Goal: Information Seeking & Learning: Learn about a topic

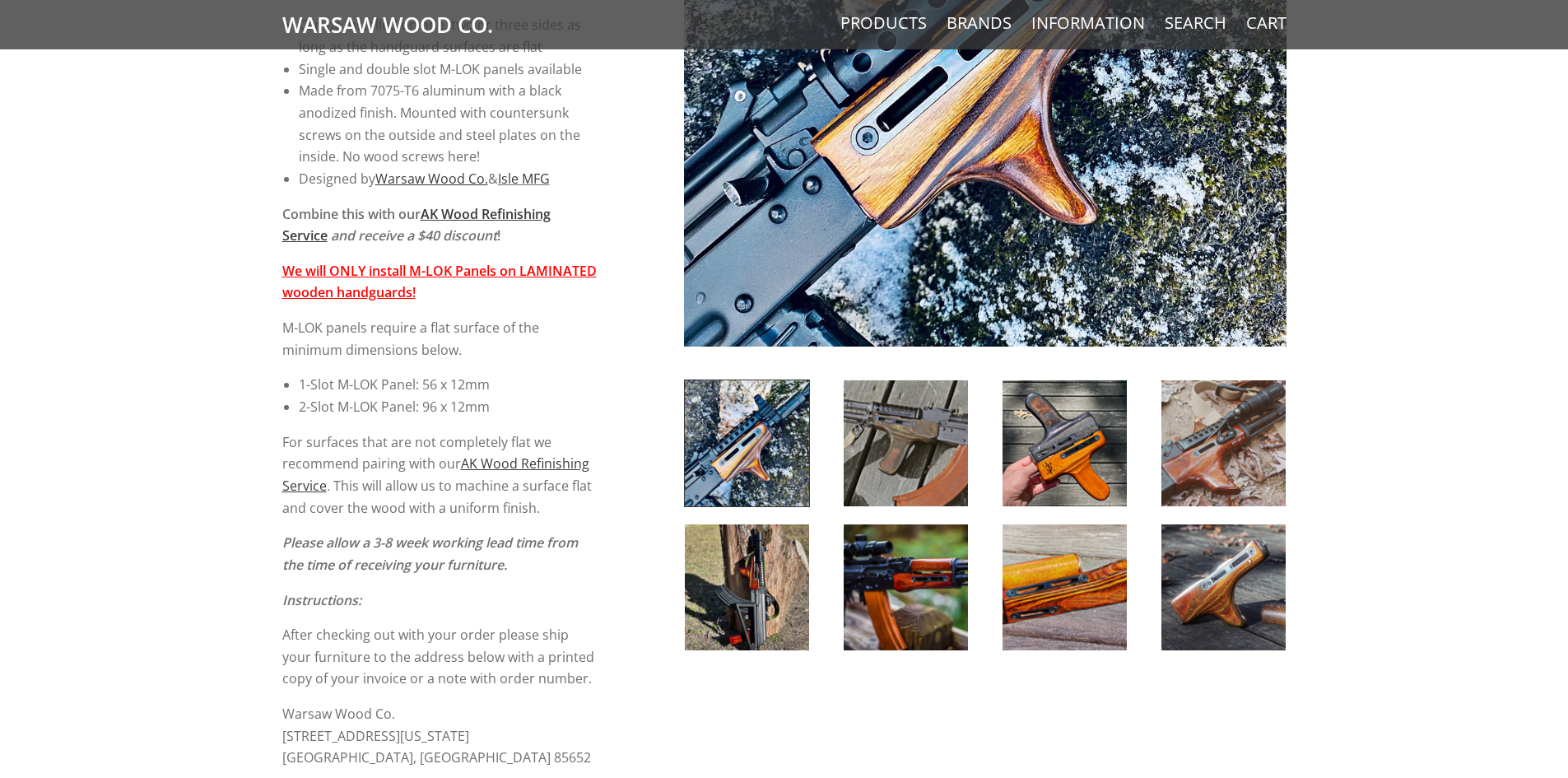
scroll to position [576, 0]
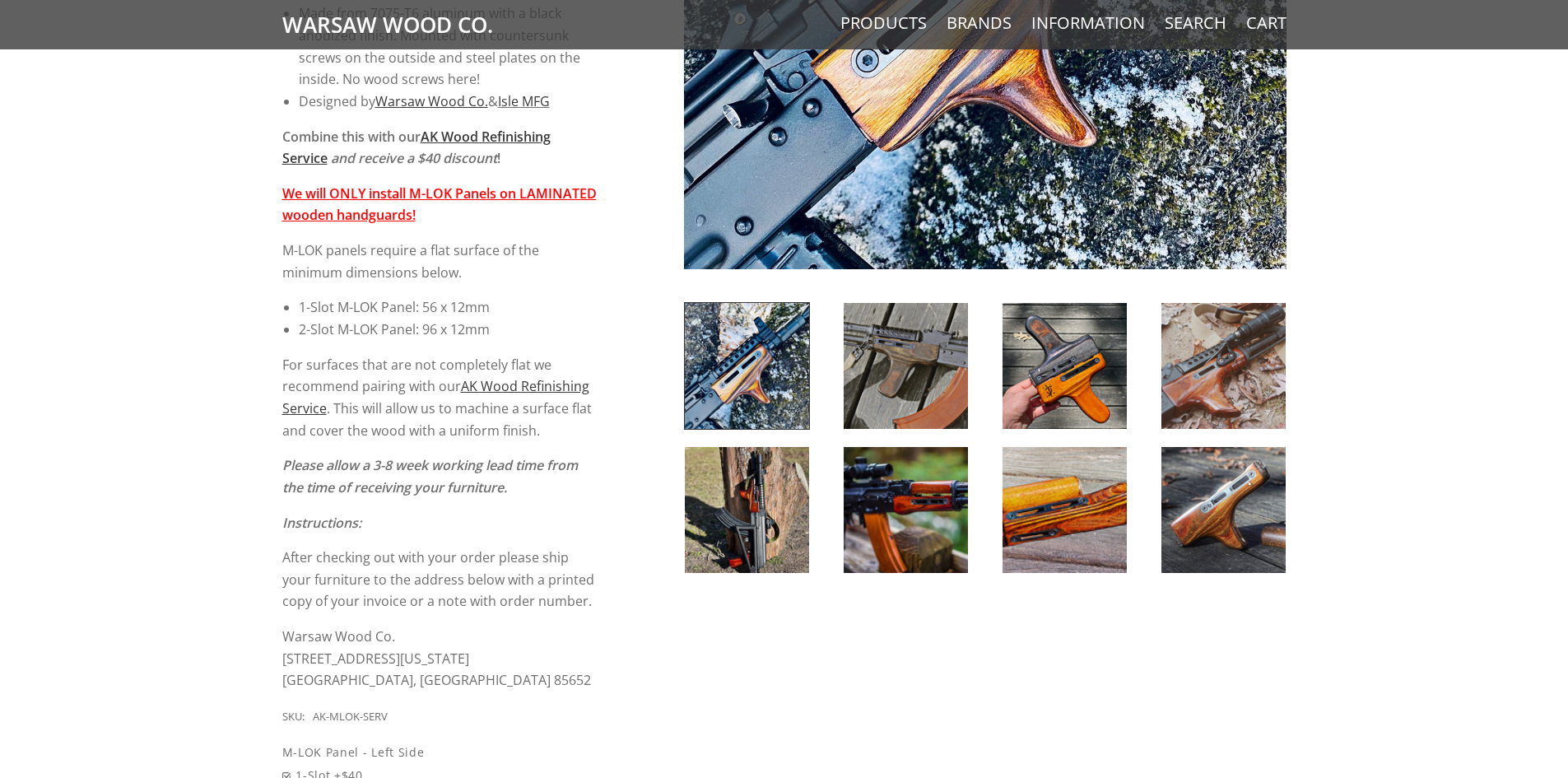
click at [763, 498] on img at bounding box center [747, 510] width 124 height 126
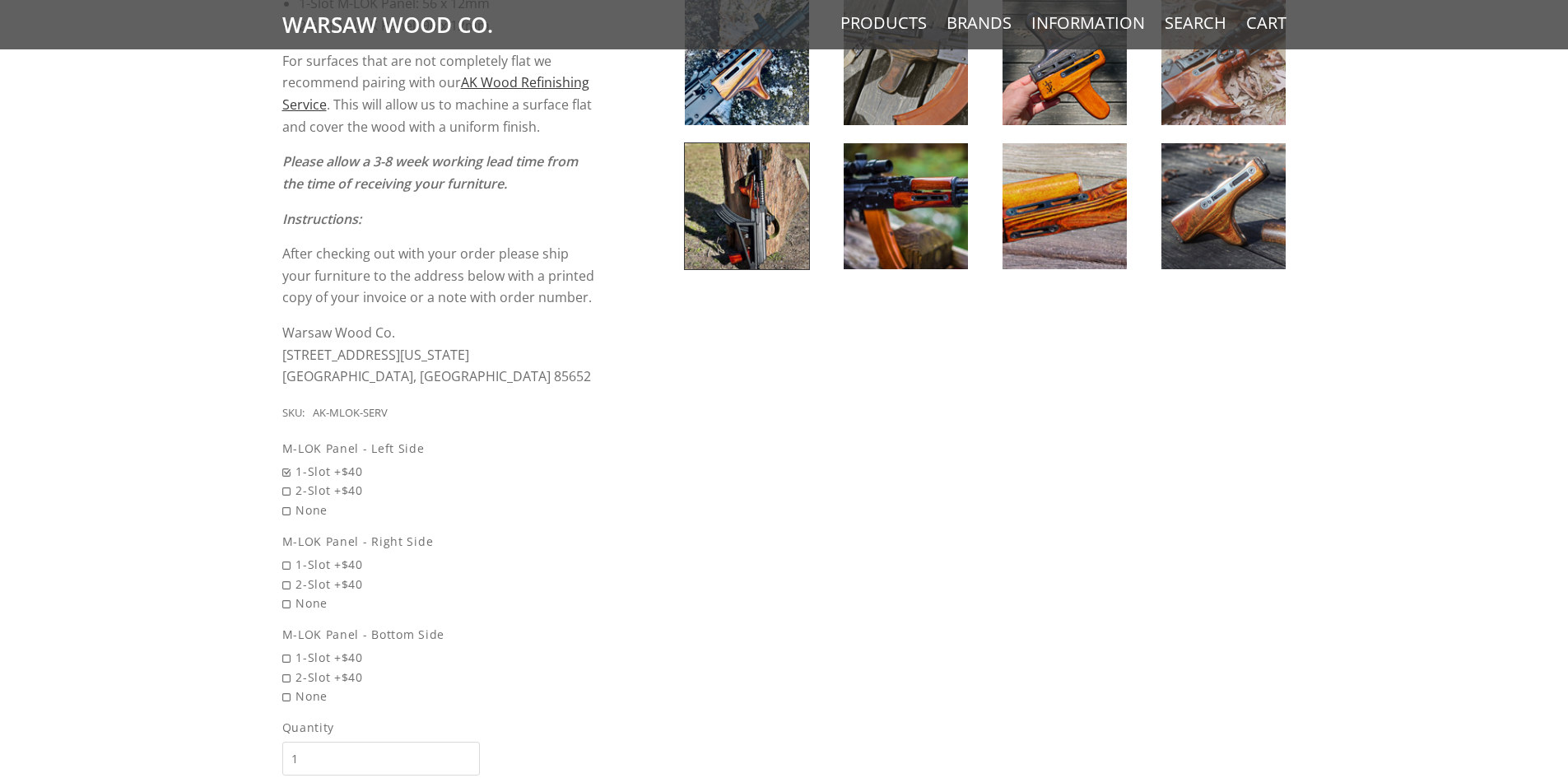
scroll to position [906, 0]
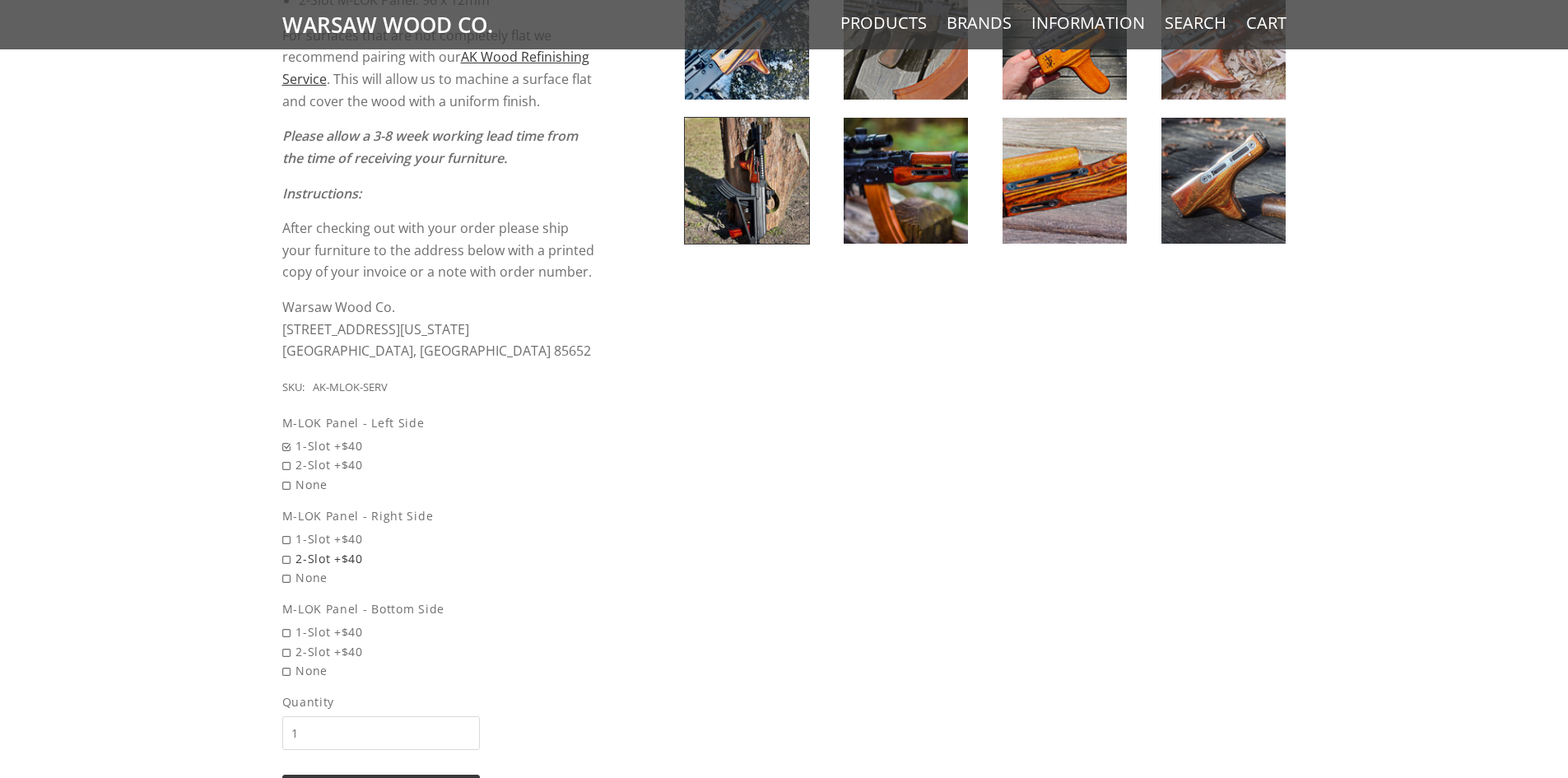
click at [289, 559] on span "2-Slot +$40" at bounding box center [440, 559] width 315 height 19
click at [289, 550] on input "2-Slot +$40" at bounding box center [397, 549] width 230 height 1
radio input "true"
click at [288, 486] on span "None" at bounding box center [440, 485] width 315 height 19
click at [288, 476] on input "None" at bounding box center [397, 475] width 230 height 1
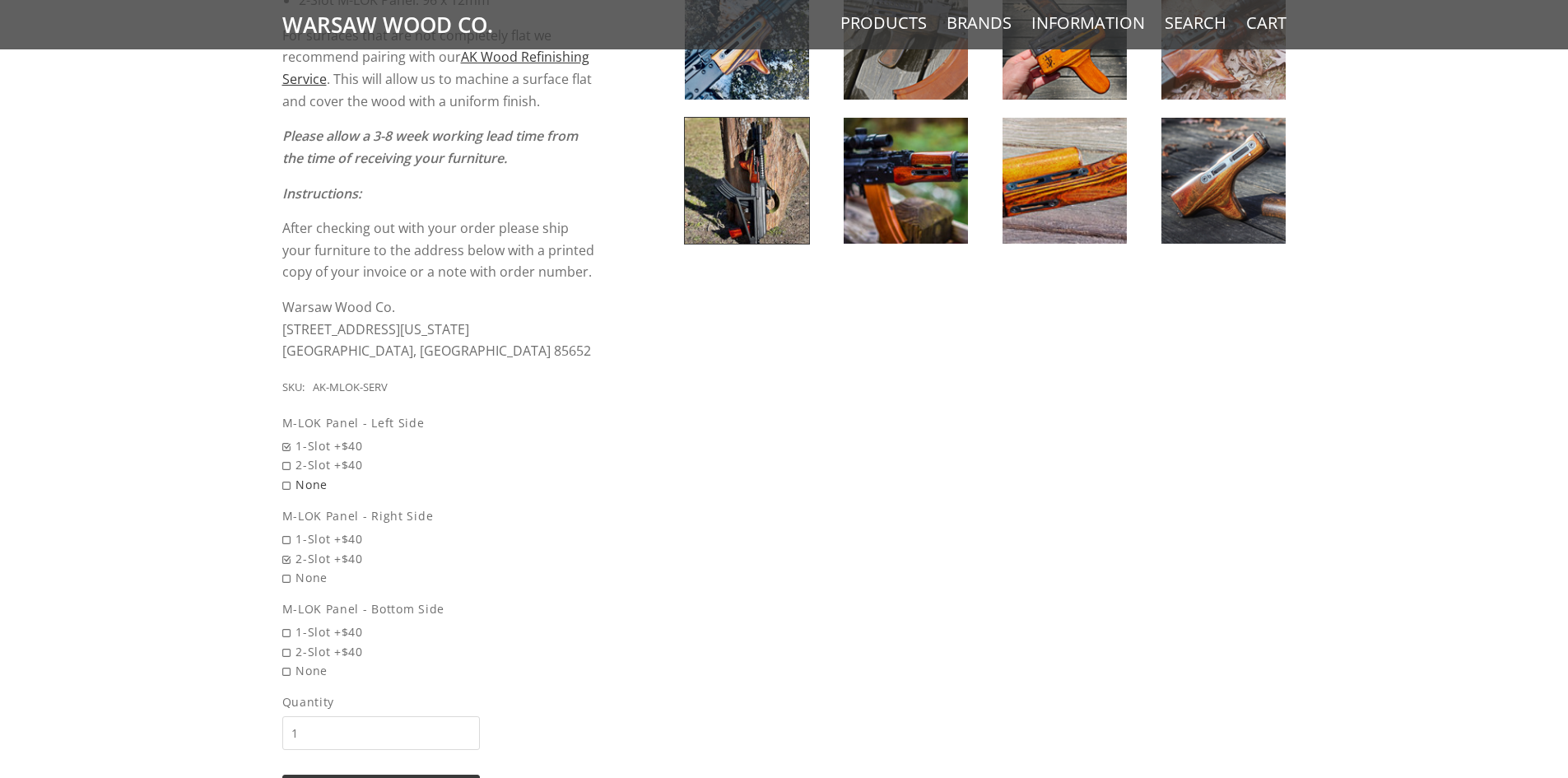
radio input "true"
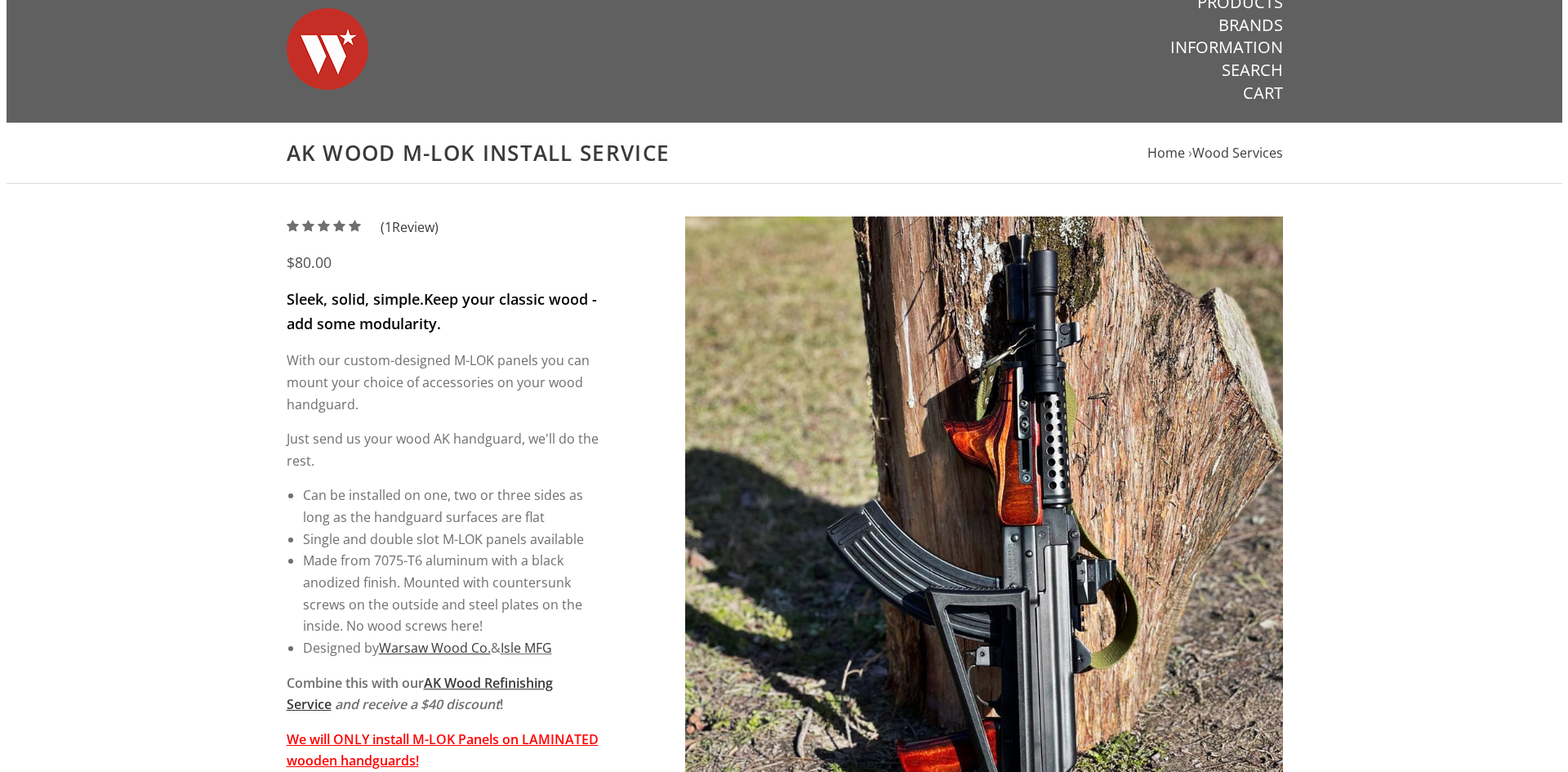
scroll to position [0, 0]
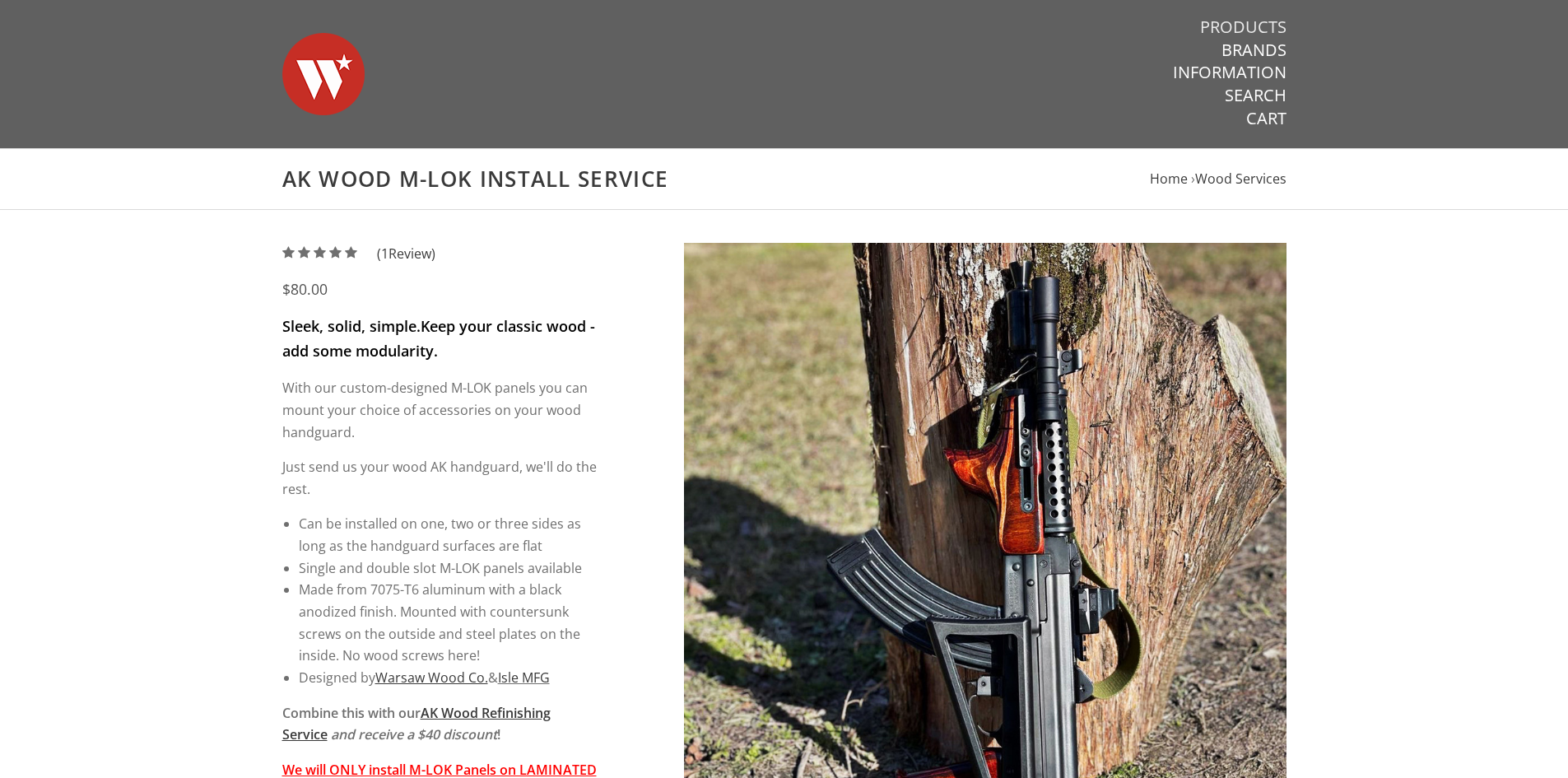
click at [1264, 20] on link "Products" at bounding box center [1243, 26] width 87 height 21
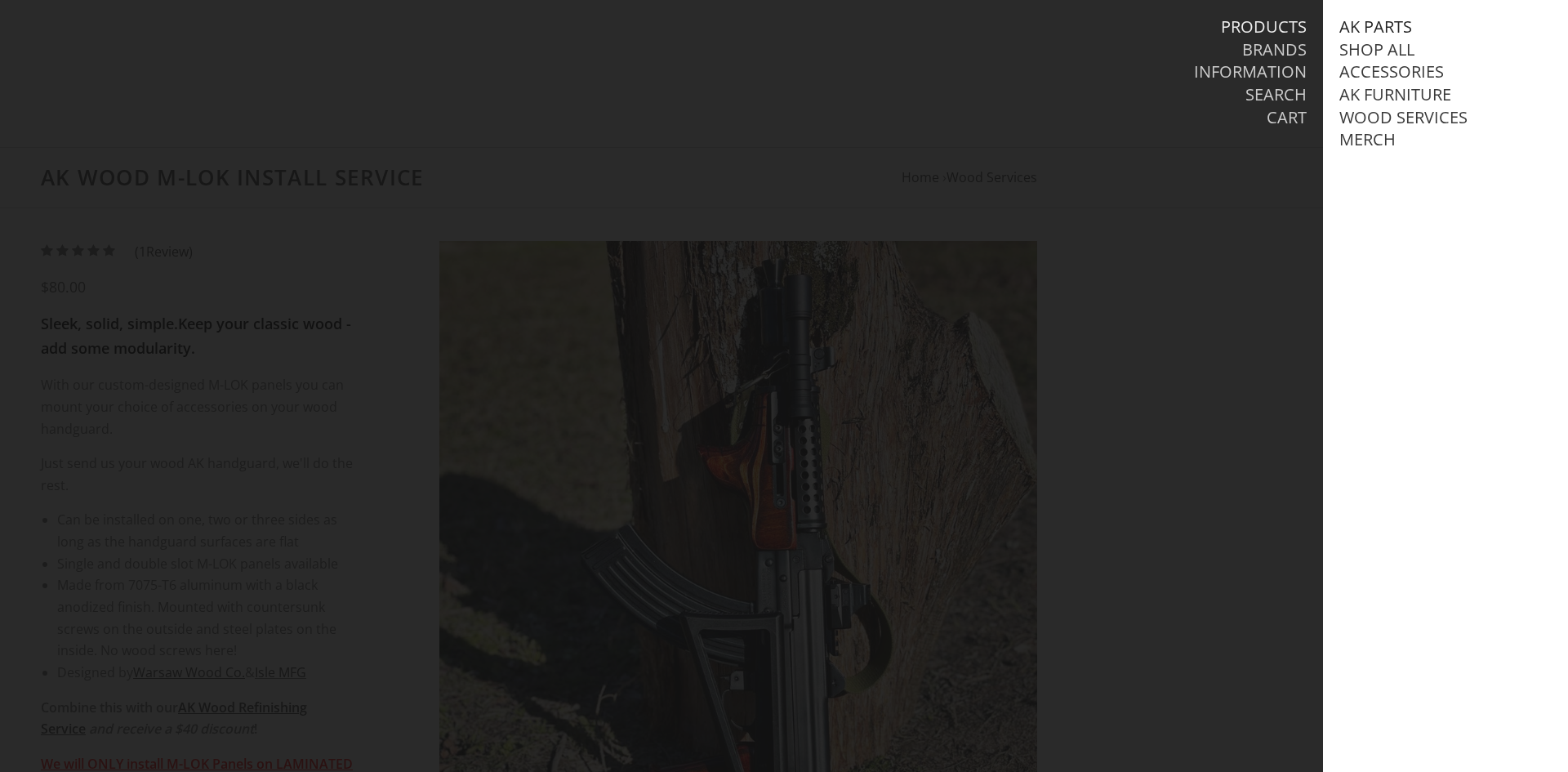
click at [1355, 25] on link "AK Parts" at bounding box center [1376, 26] width 73 height 21
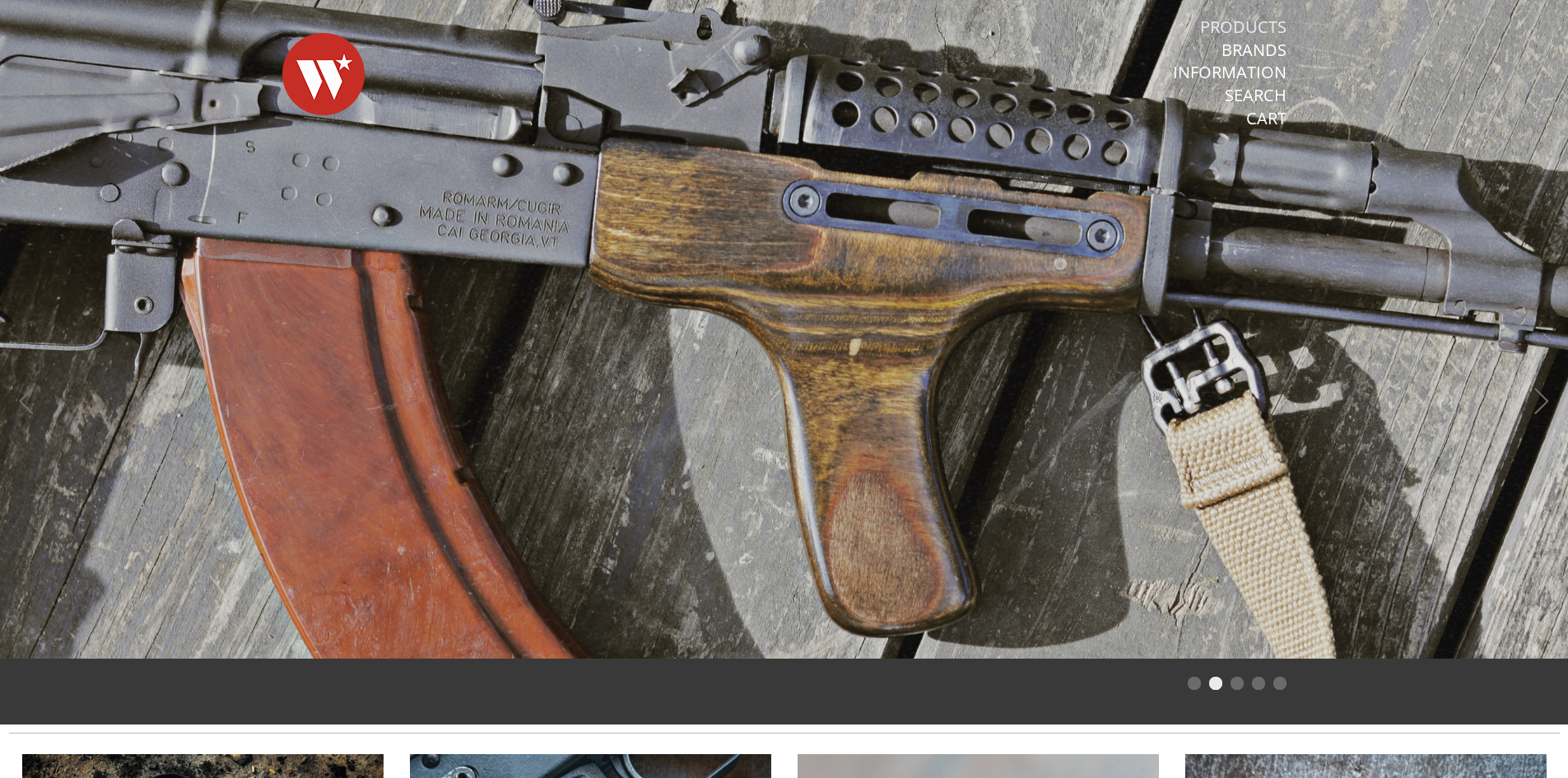
click at [1257, 25] on link "Products" at bounding box center [1243, 26] width 87 height 21
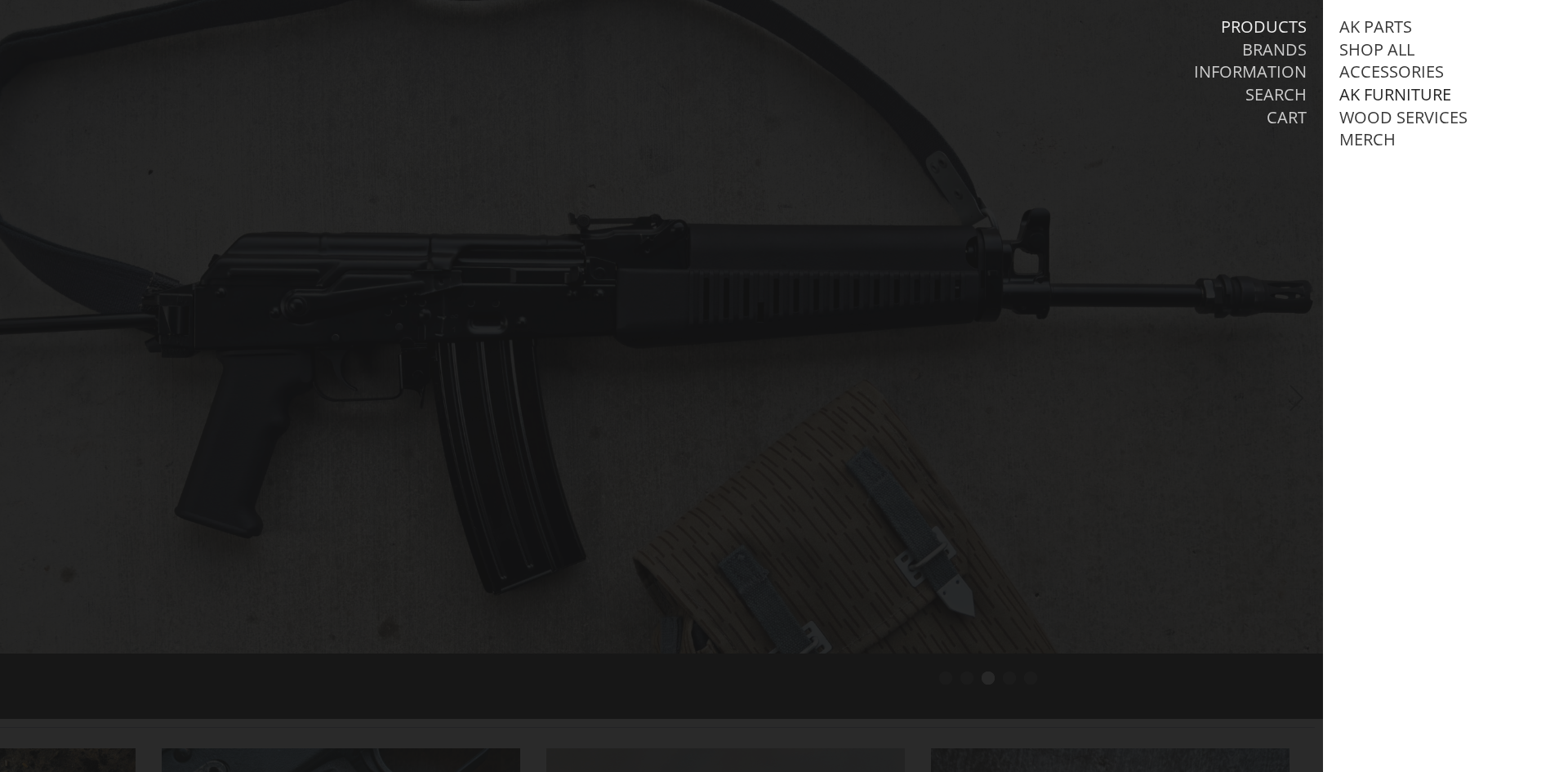
click at [1374, 97] on link "AK Furniture" at bounding box center [1395, 94] width 112 height 21
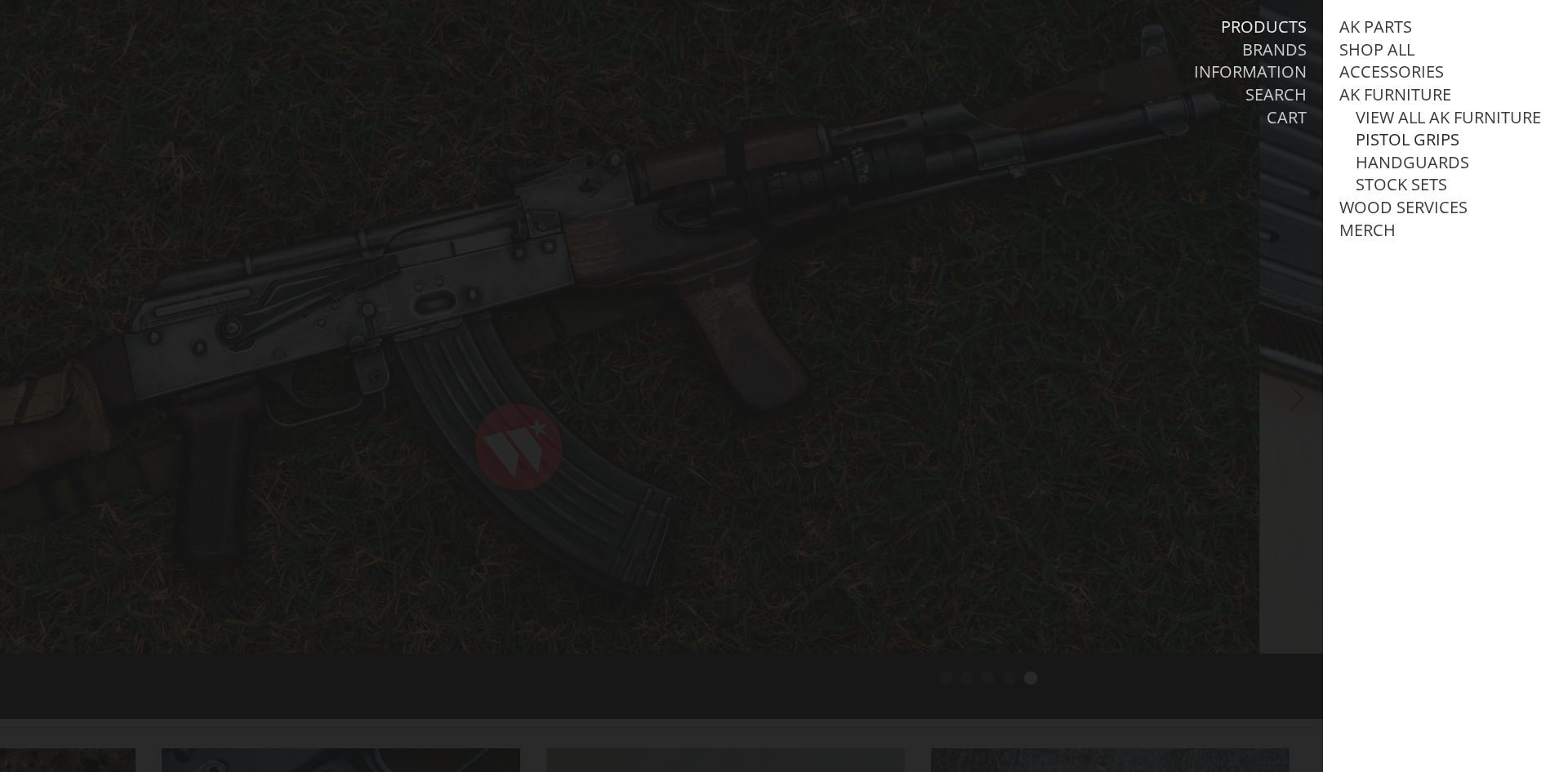
click at [1395, 150] on link "Pistol Grips" at bounding box center [1407, 139] width 104 height 21
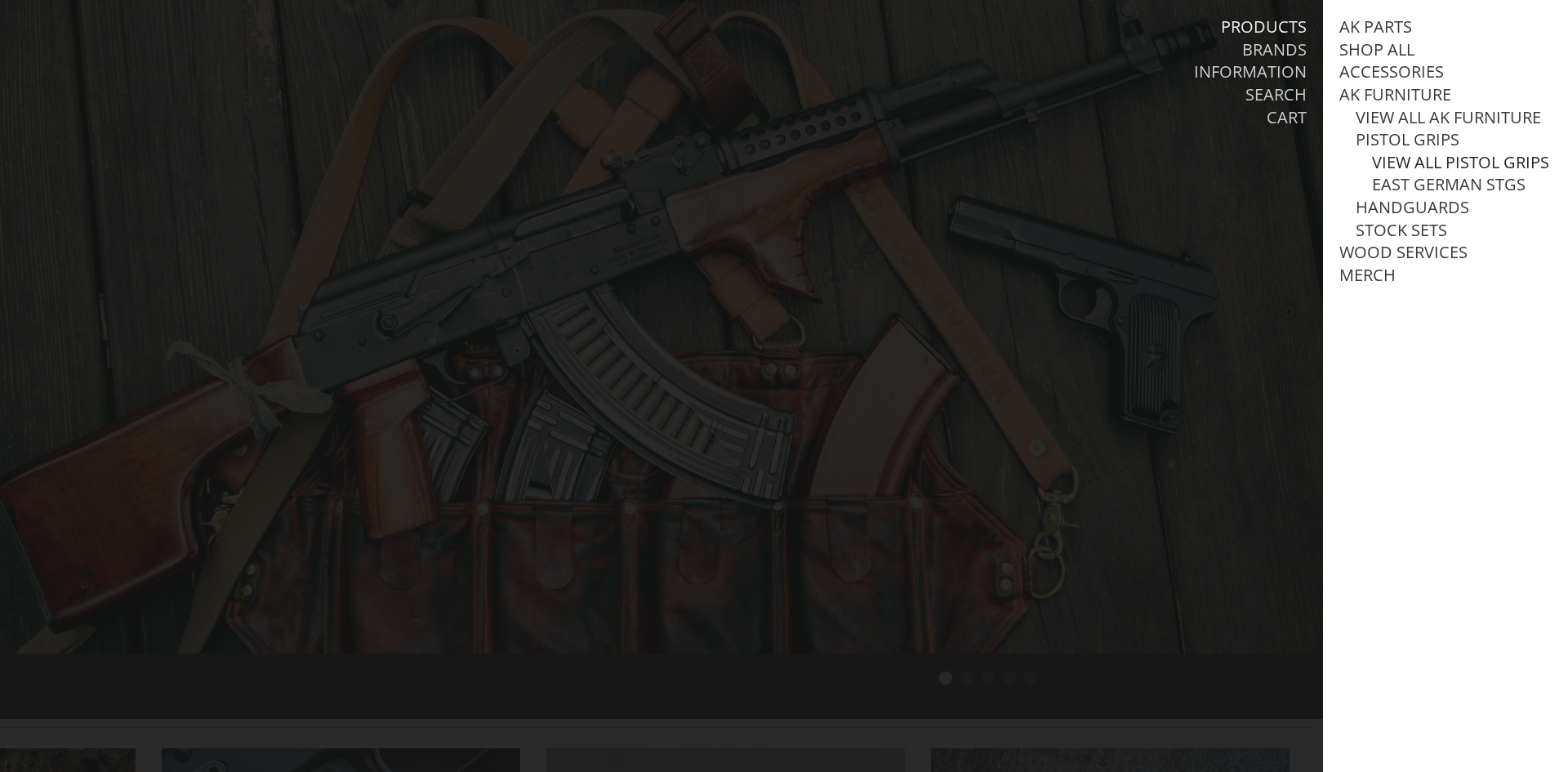
click at [1398, 173] on link "View all Pistol Grips" at bounding box center [1460, 162] width 177 height 21
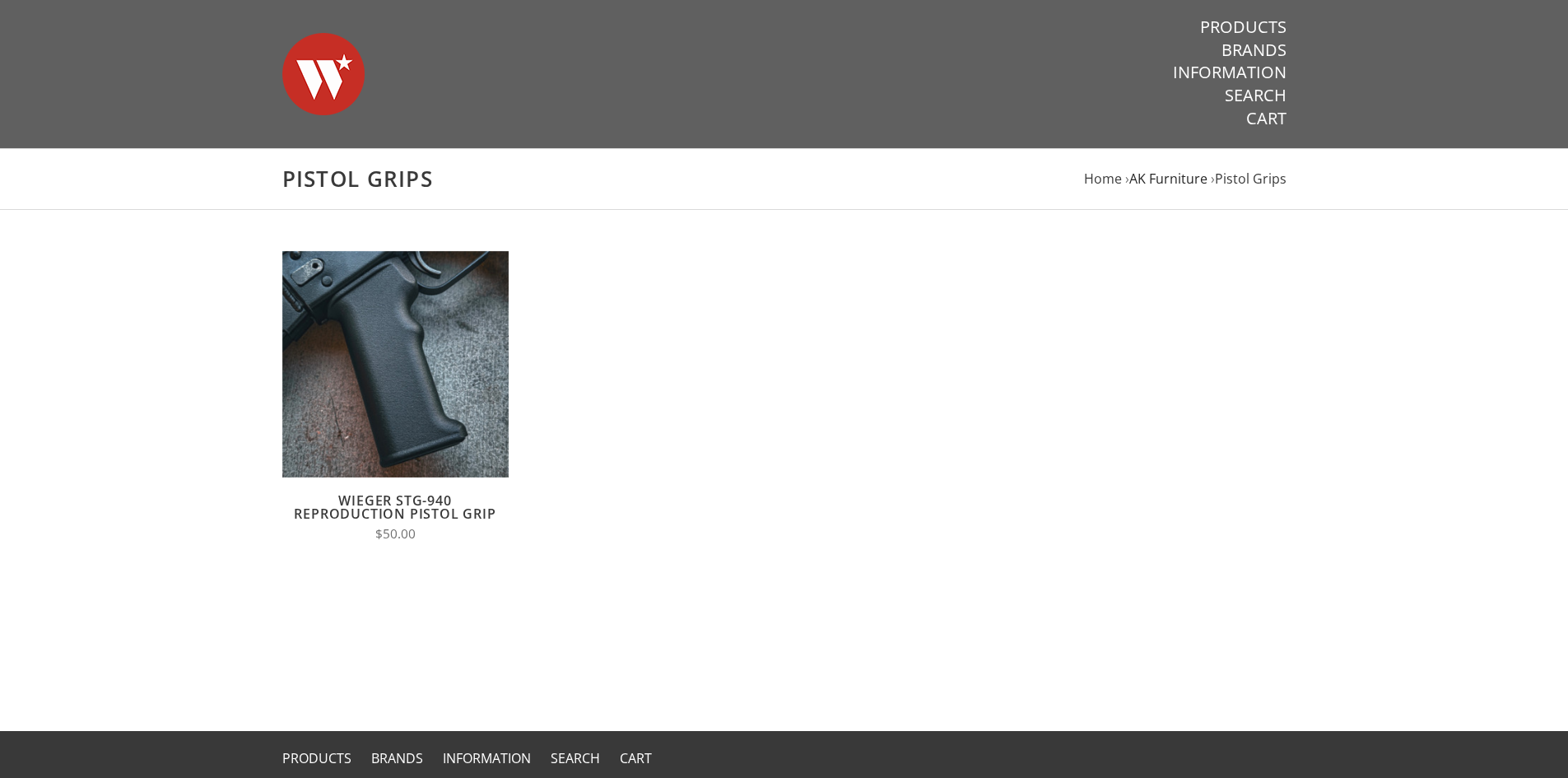
click at [1177, 180] on span "AK Furniture" at bounding box center [1168, 178] width 78 height 18
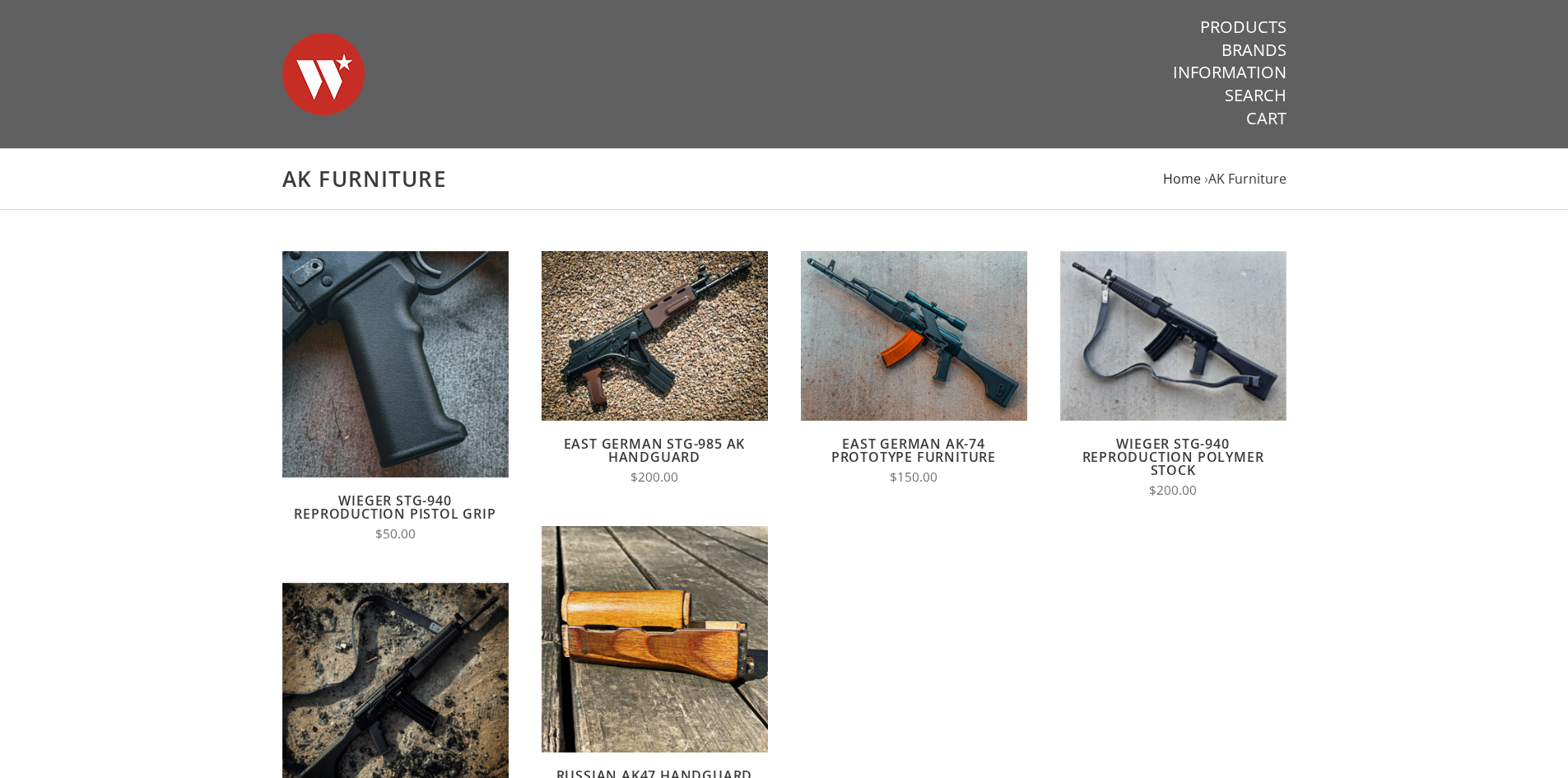
click at [1186, 180] on span "Home" at bounding box center [1182, 178] width 38 height 18
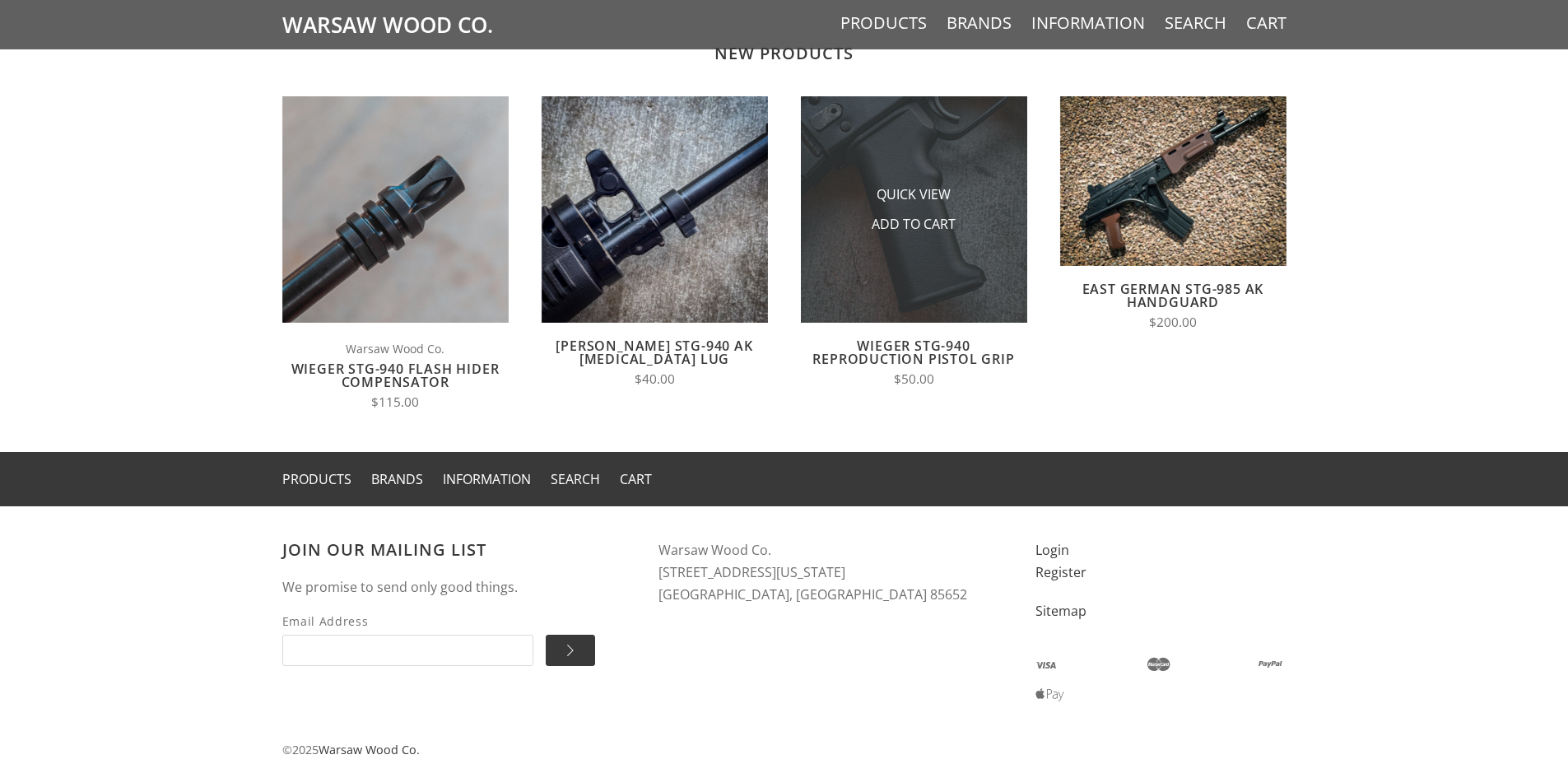
scroll to position [1343, 0]
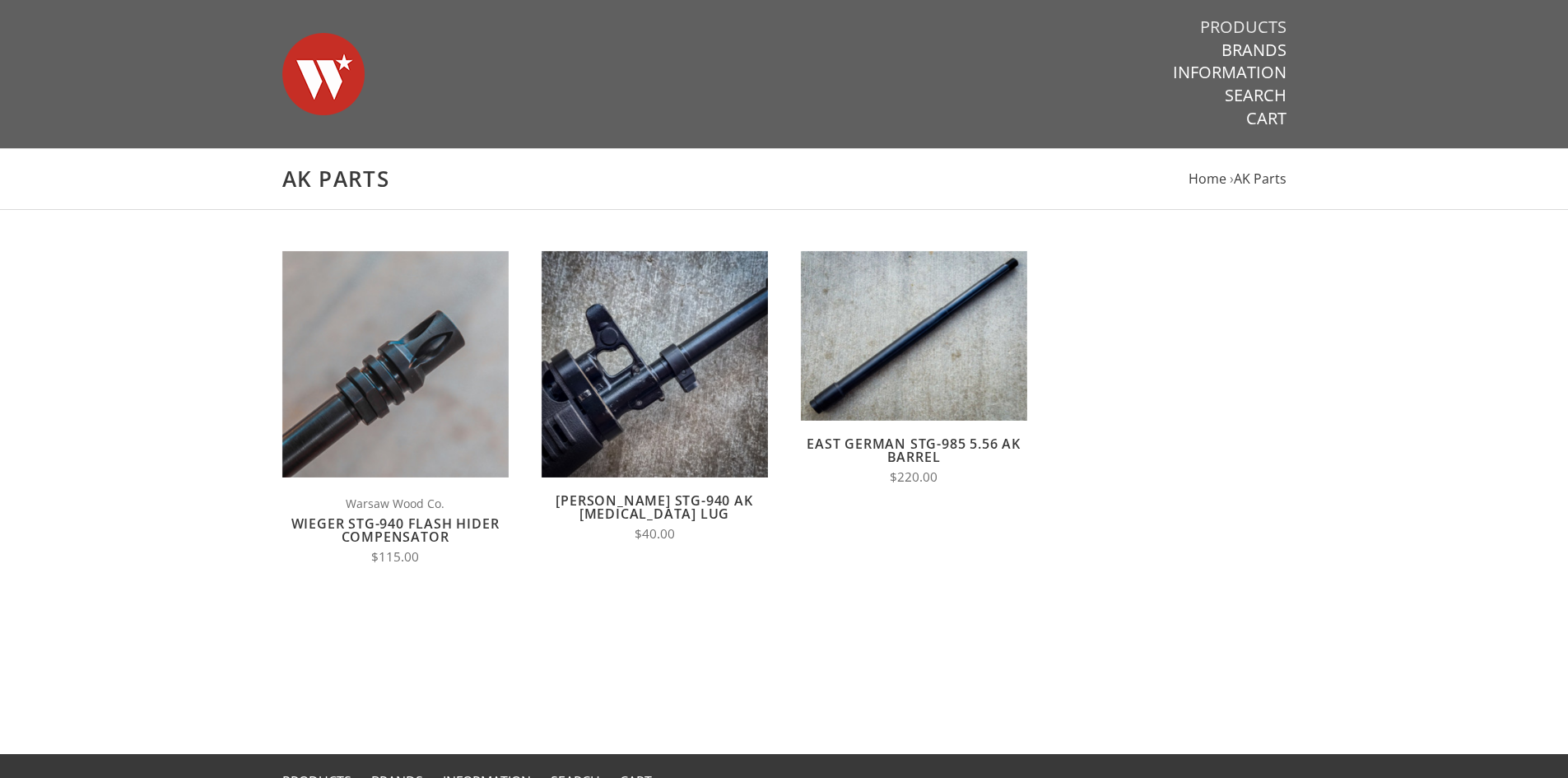
click at [1260, 23] on link "Products" at bounding box center [1243, 26] width 87 height 21
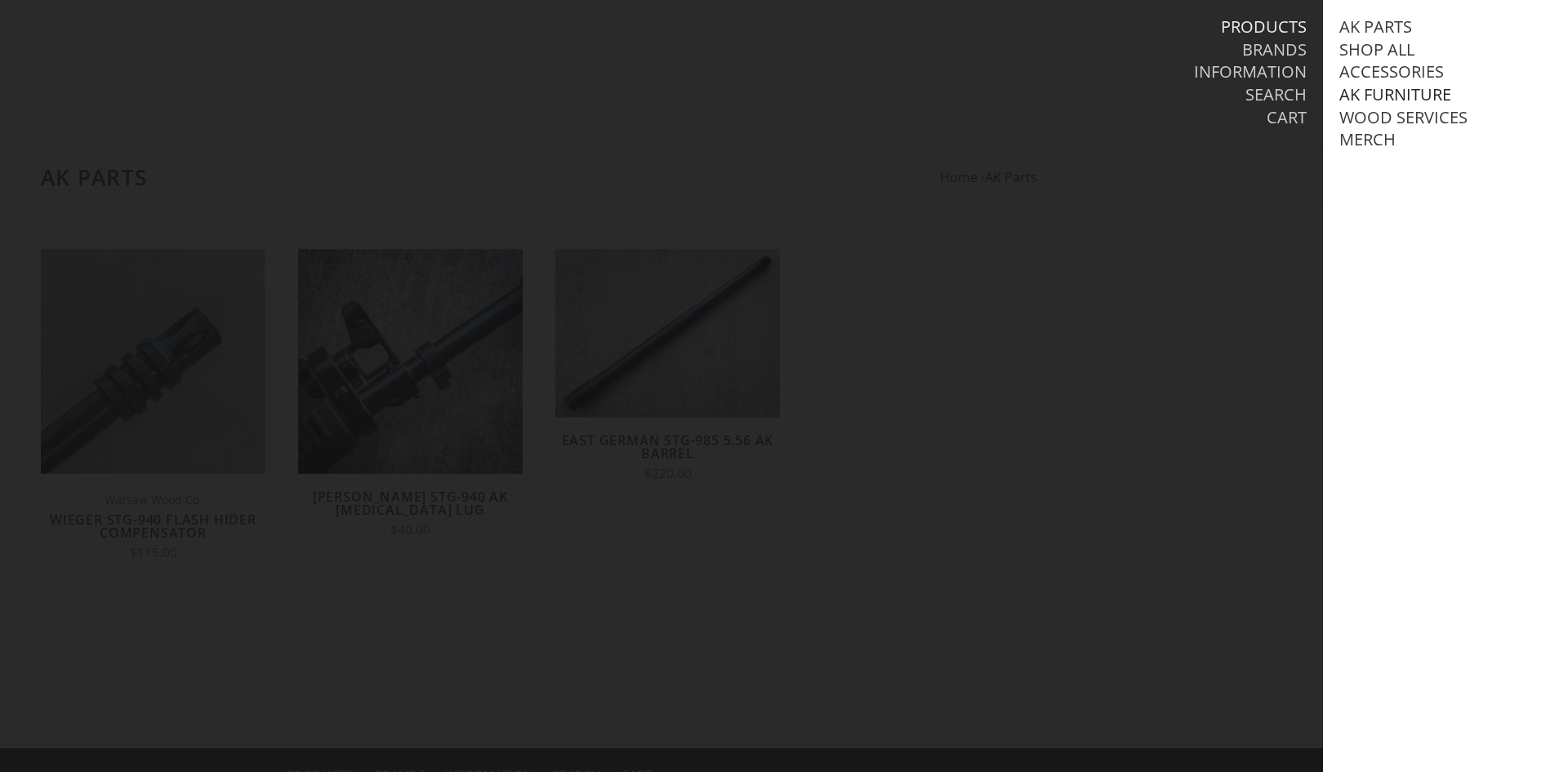
click at [1377, 91] on link "AK Furniture" at bounding box center [1395, 94] width 112 height 21
click at [1387, 173] on link "Handguards" at bounding box center [1412, 162] width 114 height 21
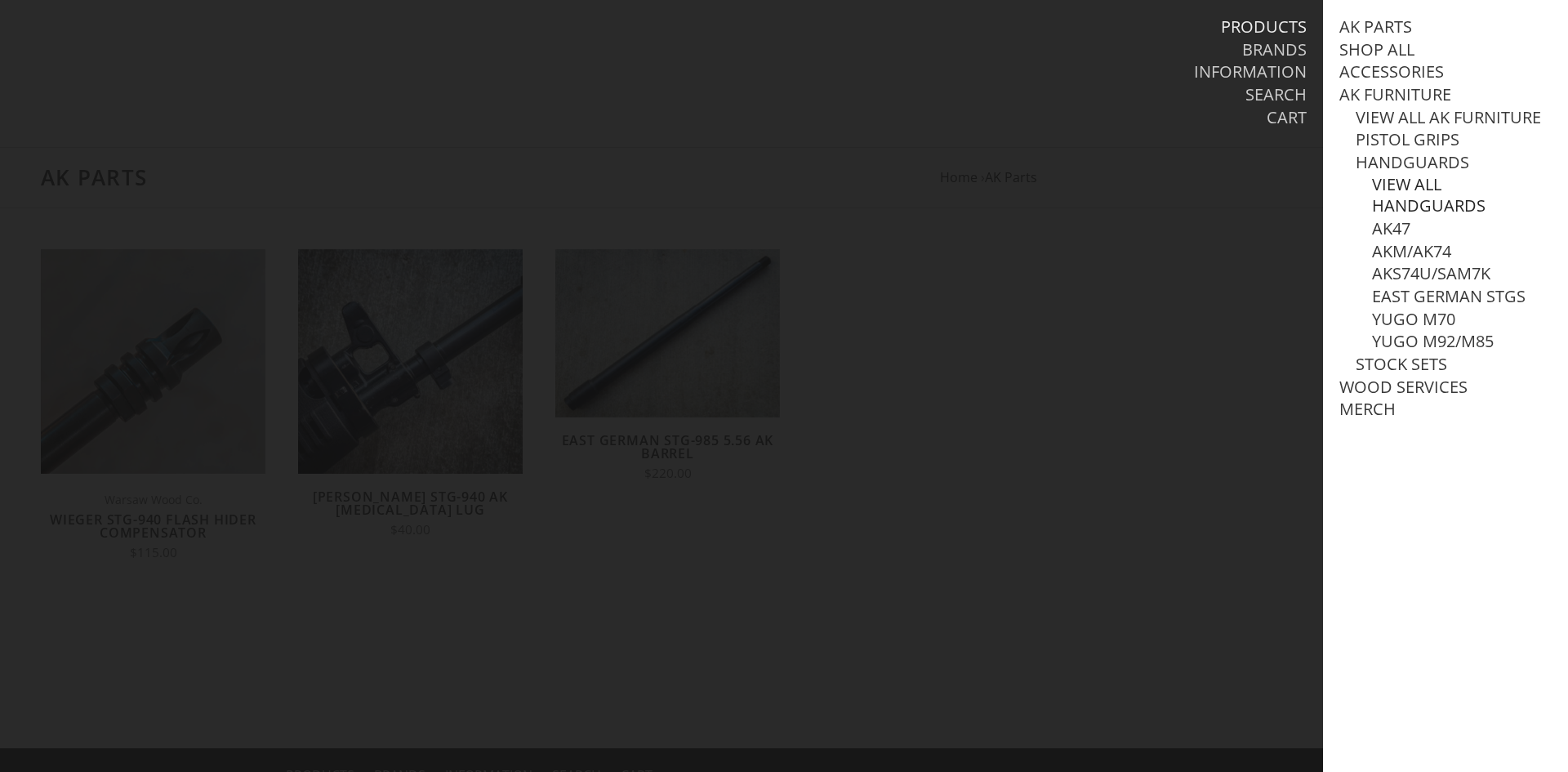
click at [1418, 217] on link "View all Handguards" at bounding box center [1461, 195] width 180 height 42
